Goal: Task Accomplishment & Management: Complete application form

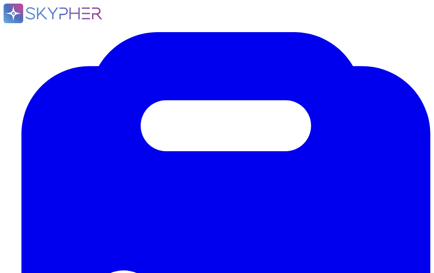
type textarea "Primary Data Center: - Location: [GEOGRAPHIC_DATA], [US_STATE], [GEOGRAPHIC_DAT…"
type textarea "No. We do not use subcontractors for this service. Sectigo’s employees and clie…"
type textarea "No. We do not use subcontractors for this service."
type textarea "Sectigo has established a comprehensive Supplier & Third-Party Relationship Pol…"
type textarea "No. We do not use subcontractors for this service."
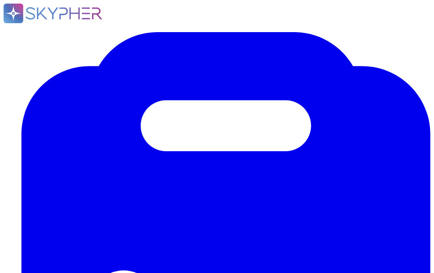
scroll to position [771, 0]
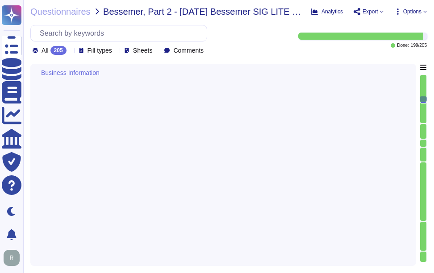
type textarea "Yes, the service being provided is a Software as a Service (SaaS). It involves …"
type textarea "Yes, we provide technology and software applications. Our services include a So…"
type textarea "Sectigo Certificate Manager. Digital certificates."
type textarea "All applications developed by Sectigo are based on a Secure Software Developmen…"
type textarea "The service being provided is a Software as a Service (SaaS). - Software as a S…"
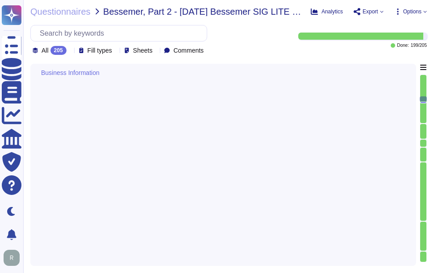
type textarea "N/A"
type textarea "Yes"
